Goal: Task Accomplishment & Management: Use online tool/utility

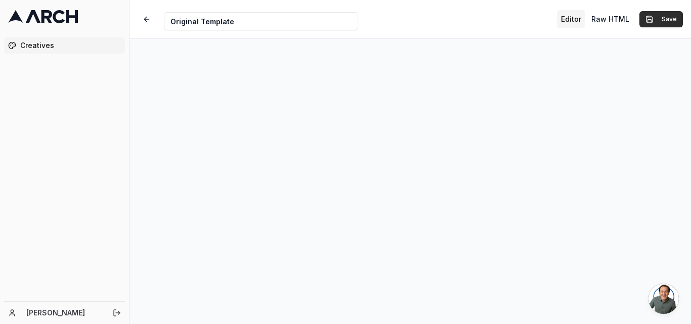
click at [667, 17] on button "Save" at bounding box center [660, 19] width 43 height 16
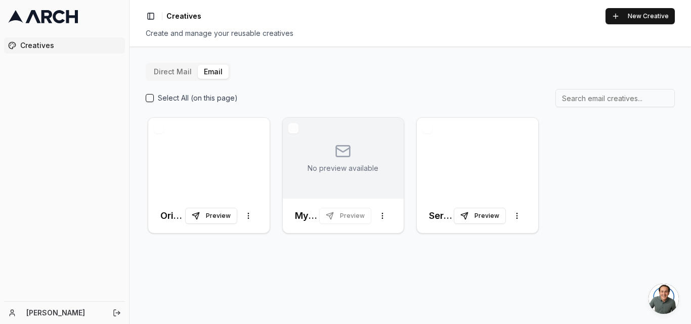
drag, startPoint x: 186, startPoint y: 161, endPoint x: 493, endPoint y: 268, distance: 325.0
click at [493, 268] on div "Direct Mail Email Select All (on this page) Original Template Preview More opti…" at bounding box center [409, 186] width 561 height 278
click at [246, 215] on html "Creatives [PERSON_NAME] Toggle Sidebar Creatives New Creative Create and manage…" at bounding box center [345, 162] width 691 height 324
click at [213, 146] on div at bounding box center [208, 158] width 121 height 81
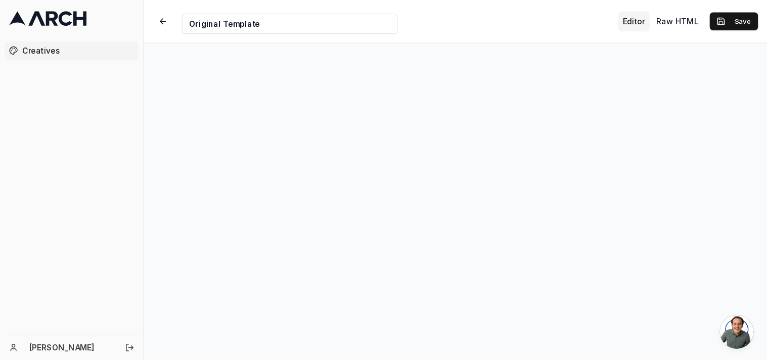
scroll to position [62, 0]
click at [661, 18] on button "Save" at bounding box center [660, 19] width 43 height 16
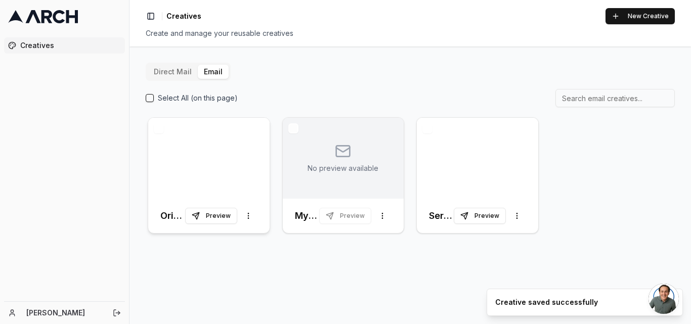
click at [198, 163] on div at bounding box center [208, 158] width 121 height 81
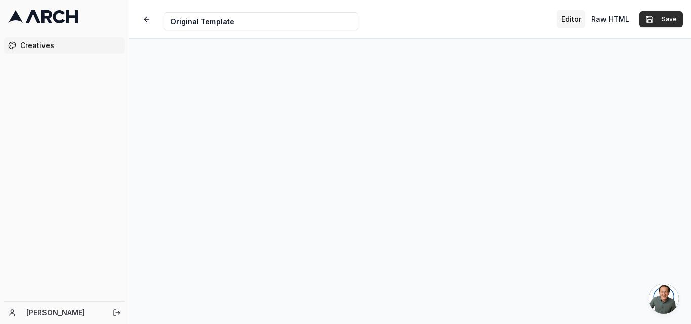
click at [671, 15] on button "Save" at bounding box center [660, 19] width 43 height 16
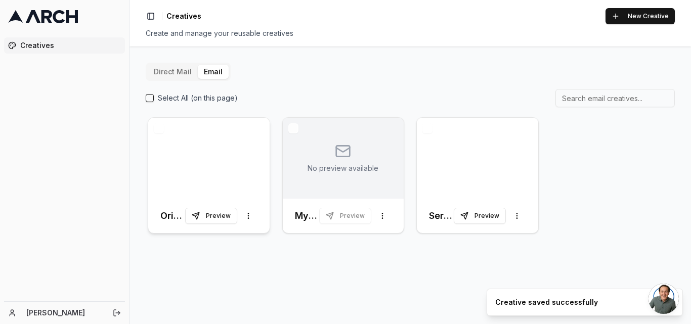
click at [201, 145] on div at bounding box center [208, 158] width 121 height 81
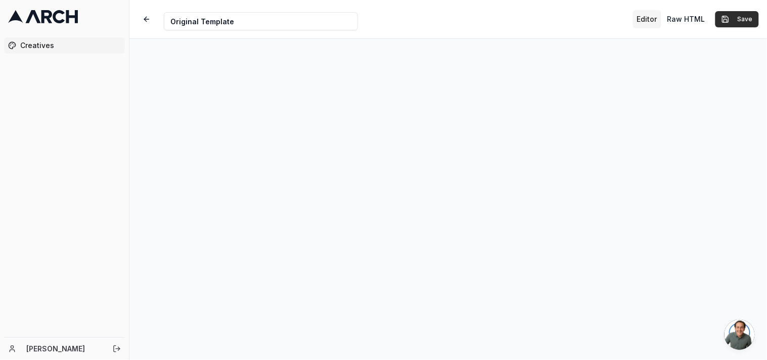
click at [690, 16] on button "Save" at bounding box center [737, 19] width 43 height 16
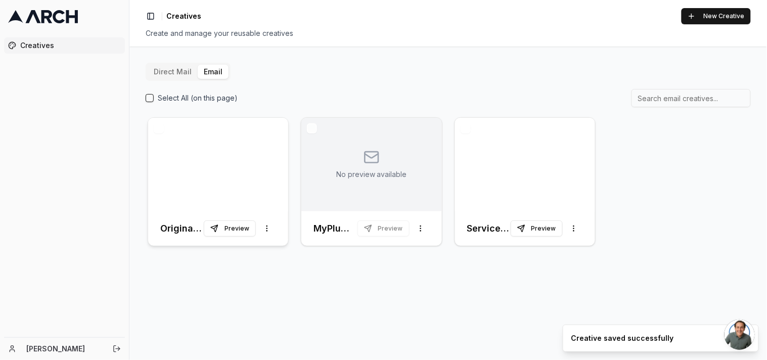
click at [213, 153] on div at bounding box center [218, 165] width 140 height 94
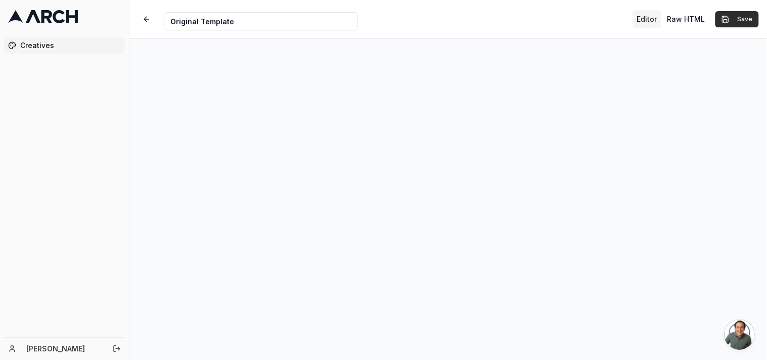
click at [690, 22] on button "Save" at bounding box center [737, 19] width 43 height 16
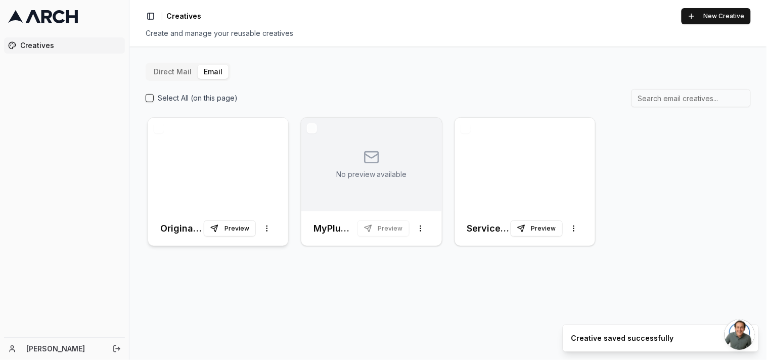
click at [211, 163] on div at bounding box center [218, 165] width 140 height 94
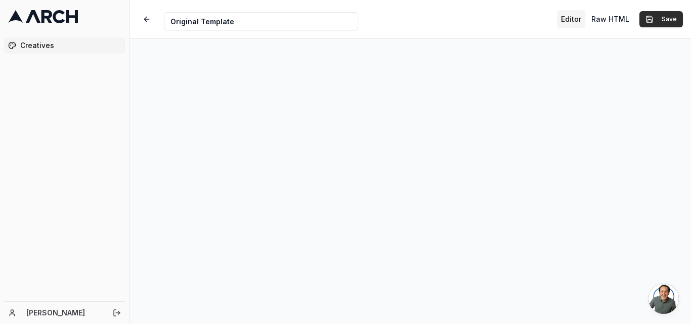
click at [668, 14] on button "Save" at bounding box center [660, 19] width 43 height 16
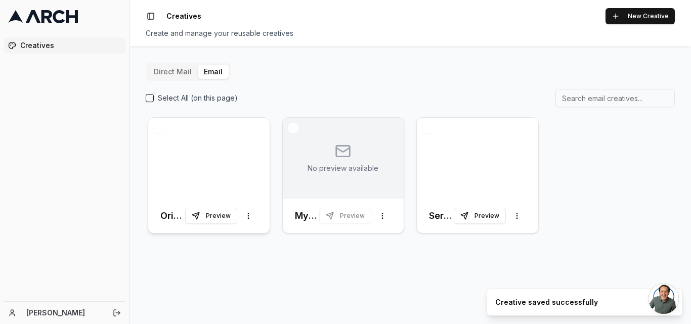
click at [209, 154] on div at bounding box center [208, 158] width 121 height 81
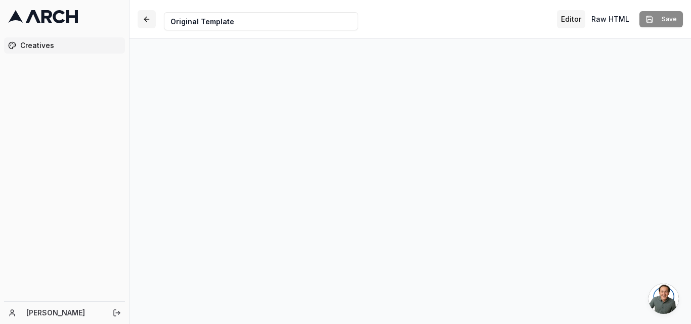
click at [142, 20] on button "button" at bounding box center [147, 19] width 18 height 18
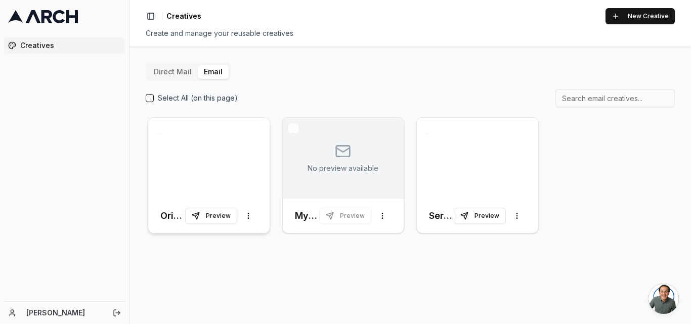
click at [200, 143] on div at bounding box center [208, 158] width 121 height 81
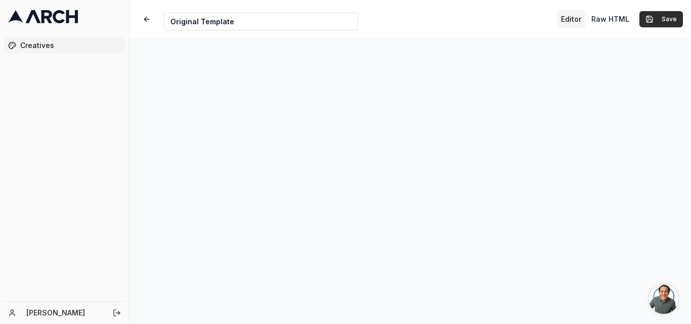
click at [668, 17] on button "Save" at bounding box center [660, 19] width 43 height 16
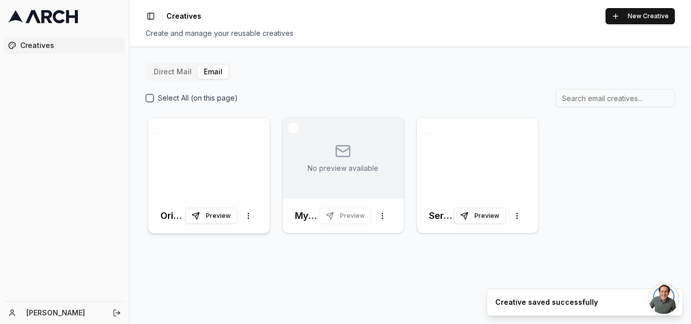
click at [222, 158] on div at bounding box center [208, 158] width 121 height 81
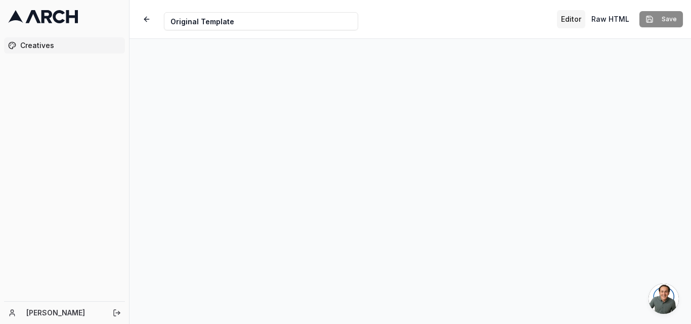
click at [572, 21] on button "Editor" at bounding box center [571, 19] width 28 height 18
click at [571, 18] on button "Editor" at bounding box center [571, 19] width 28 height 18
click at [677, 21] on button "Save" at bounding box center [660, 19] width 43 height 16
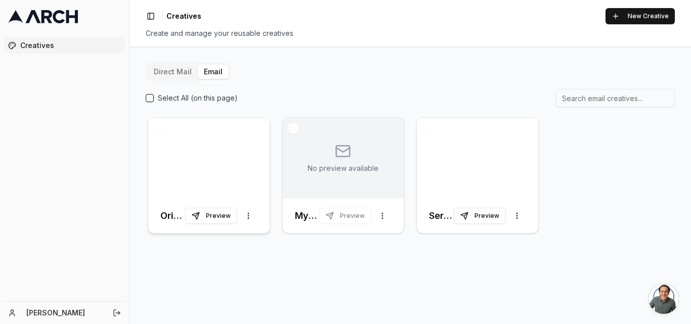
click at [185, 175] on div at bounding box center [208, 158] width 121 height 81
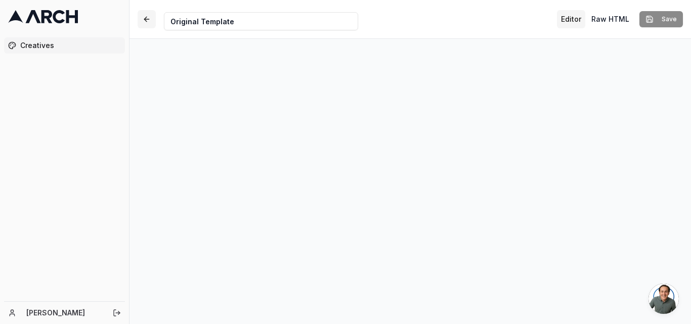
click at [146, 20] on button "button" at bounding box center [147, 19] width 18 height 18
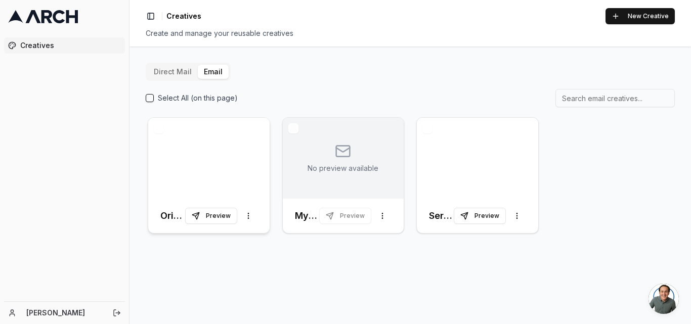
click at [177, 153] on div at bounding box center [208, 158] width 121 height 81
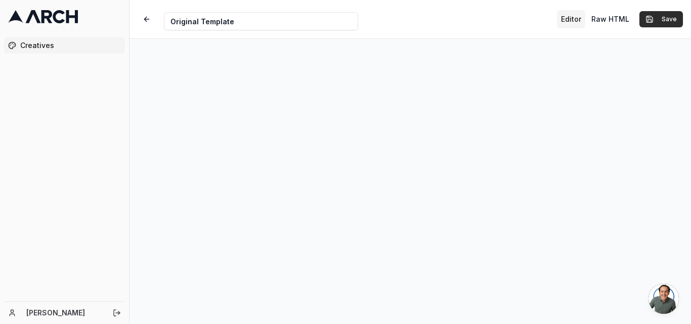
click at [671, 19] on button "Save" at bounding box center [660, 19] width 43 height 16
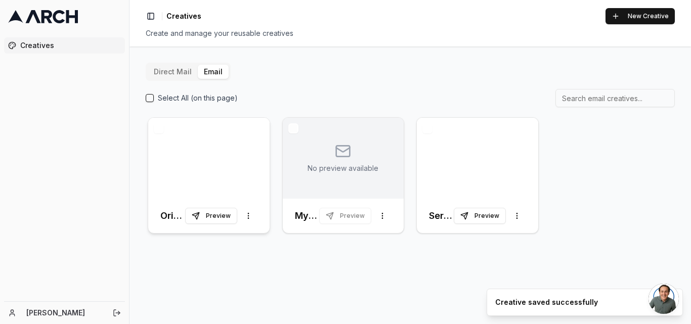
click at [205, 161] on div at bounding box center [208, 158] width 121 height 81
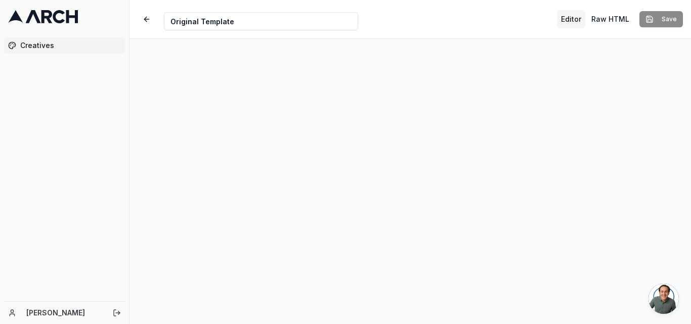
click at [576, 17] on button "Editor" at bounding box center [571, 19] width 28 height 18
click at [658, 16] on button "Save" at bounding box center [660, 19] width 43 height 16
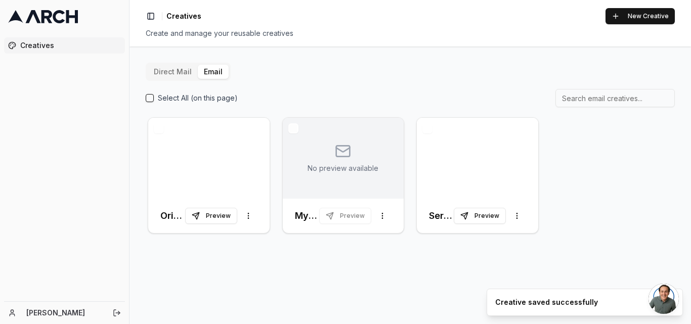
drag, startPoint x: 658, startPoint y: 16, endPoint x: 629, endPoint y: 137, distance: 124.4
click at [216, 151] on div at bounding box center [208, 158] width 121 height 81
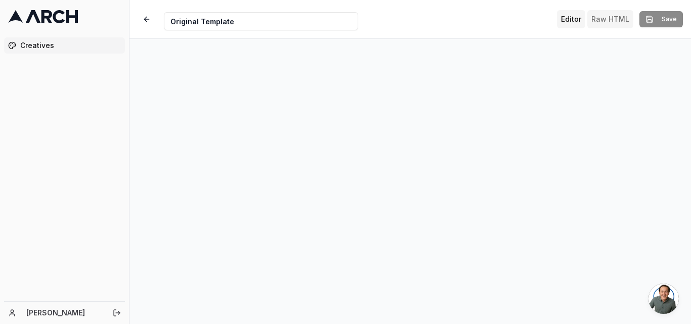
click at [608, 19] on button "Raw HTML" at bounding box center [610, 19] width 46 height 18
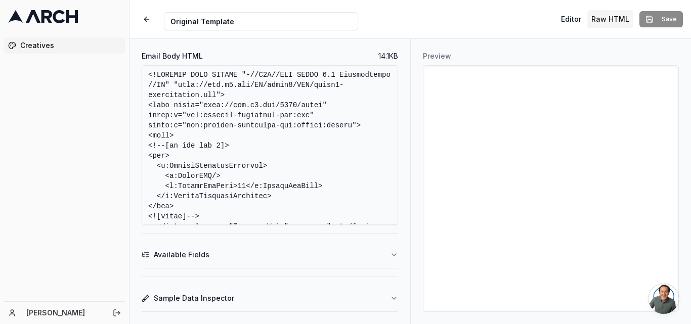
click at [260, 155] on textarea "Email Body HTML" at bounding box center [270, 145] width 256 height 160
click at [299, 133] on textarea "Email Body HTML" at bounding box center [270, 145] width 256 height 160
paste textarea "background-size:cover;"
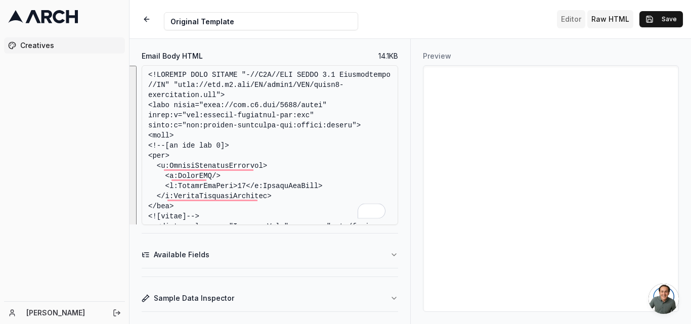
type textarea "<!DOCTYPE HTML PUBLIC "-//W3C//DTD XHTML 1.0 Transitional //EN" "[URL][DOMAIN_N…"
click at [579, 19] on button "Editor" at bounding box center [571, 19] width 28 height 18
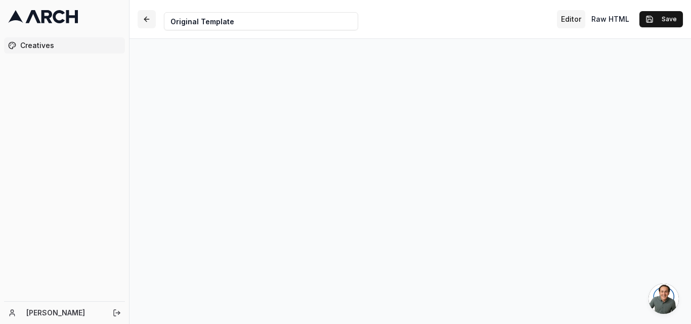
click at [144, 15] on button "button" at bounding box center [147, 19] width 18 height 18
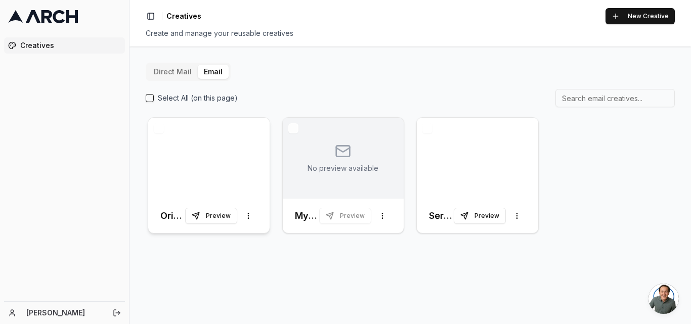
click at [224, 151] on div at bounding box center [208, 158] width 121 height 81
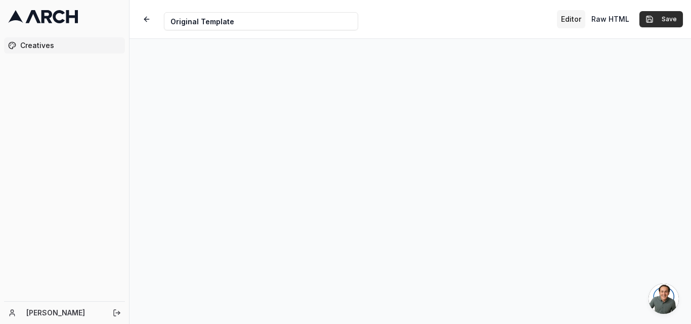
click at [677, 15] on button "Save" at bounding box center [660, 19] width 43 height 16
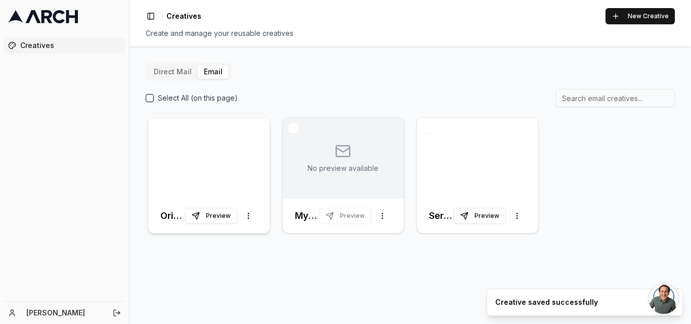
click at [183, 147] on div at bounding box center [208, 158] width 121 height 81
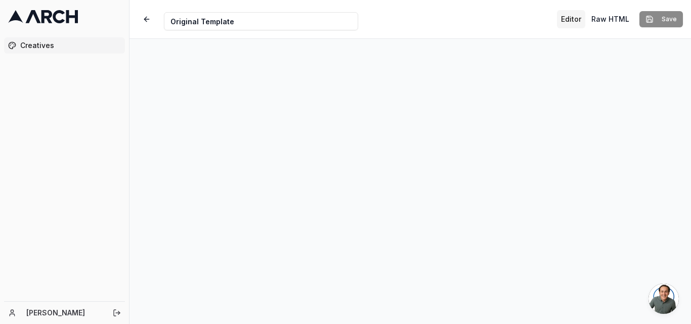
click at [622, 8] on div "Creative Name Original Template Editor Raw HTML Save" at bounding box center [409, 19] width 561 height 38
click at [611, 21] on button "Raw HTML" at bounding box center [610, 19] width 46 height 18
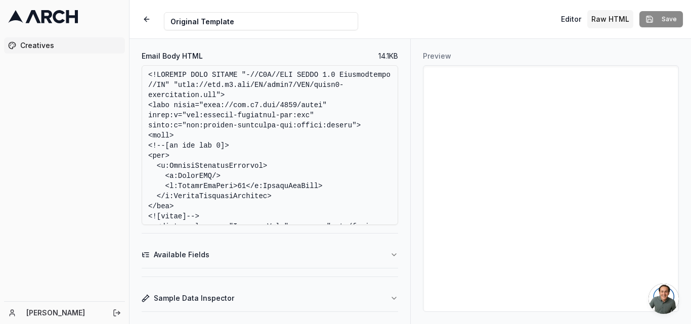
click at [245, 137] on textarea "Email Body HTML" at bounding box center [270, 145] width 256 height 160
paste textarea "background-size:cover;"> <!--[if (mso)|(IE)]><table role="presentation" width="…"
type textarea "<!DOCTYPE HTML PUBLIC "-//W3C//DTD XHTML 1.0 Transitional //EN" "[URL][DOMAIN_N…"
click at [663, 23] on button "Save" at bounding box center [660, 19] width 43 height 16
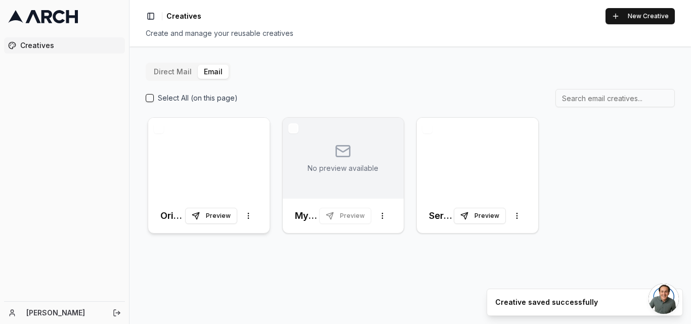
click at [214, 168] on div at bounding box center [208, 158] width 121 height 81
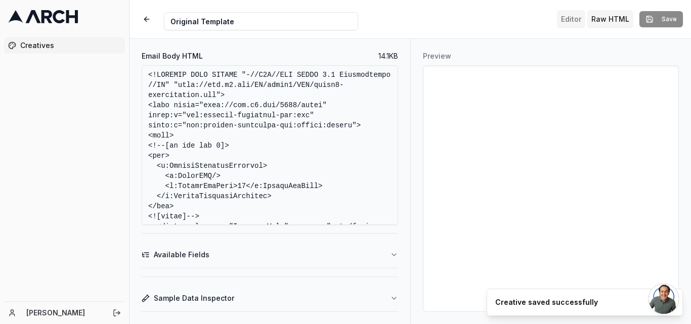
click at [572, 20] on button "Editor" at bounding box center [571, 19] width 28 height 18
